Goal: Information Seeking & Learning: Learn about a topic

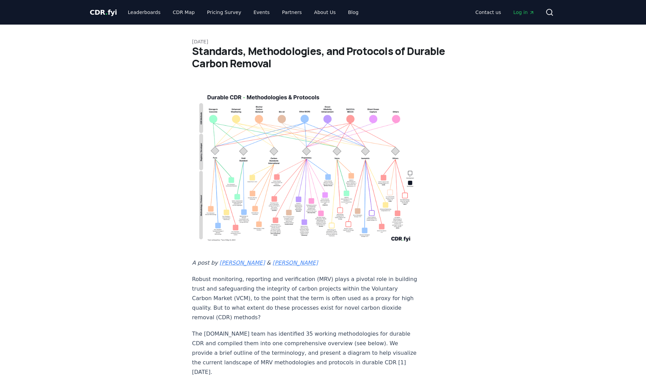
click at [316, 185] on img at bounding box center [305, 166] width 226 height 161
click at [313, 183] on img at bounding box center [305, 166] width 226 height 161
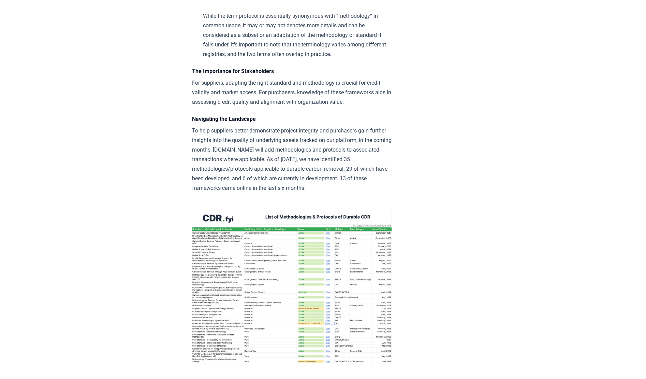
scroll to position [829, 0]
